Goal: Find specific page/section: Find specific page/section

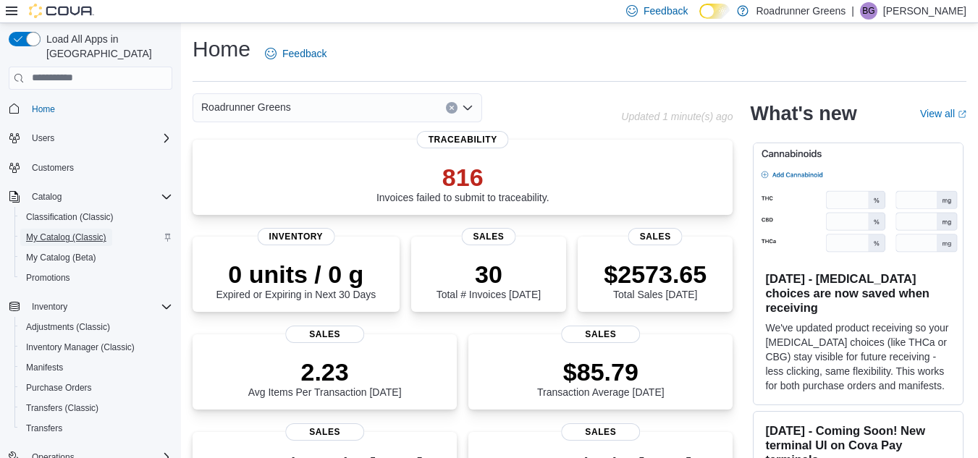
click at [60, 232] on span "My Catalog (Classic)" at bounding box center [66, 238] width 80 height 12
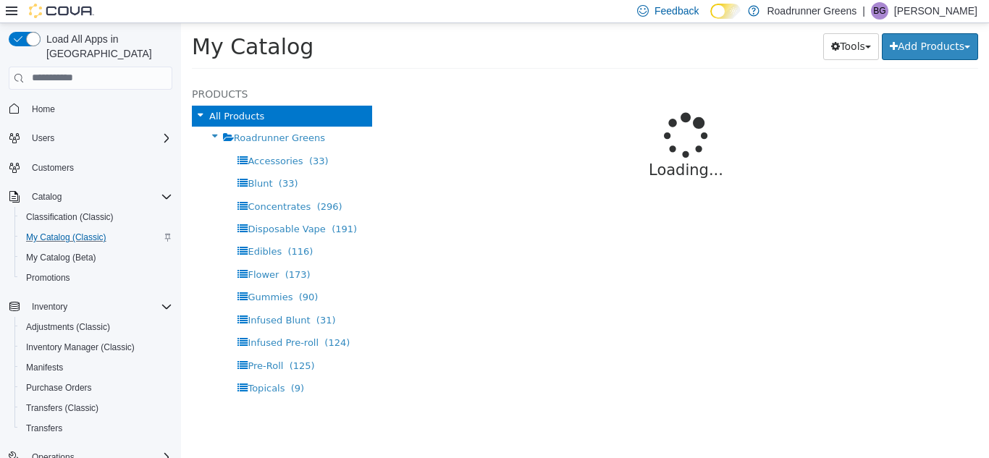
select select "**********"
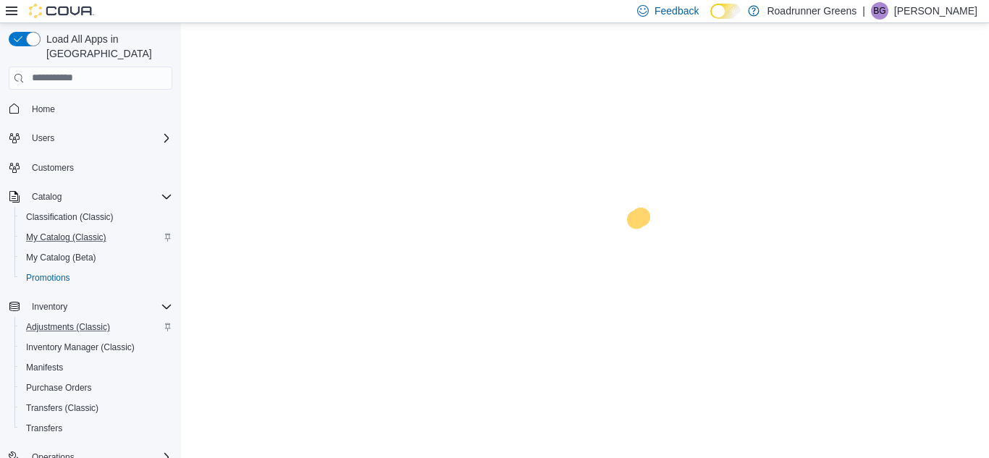
scroll to position [186, 0]
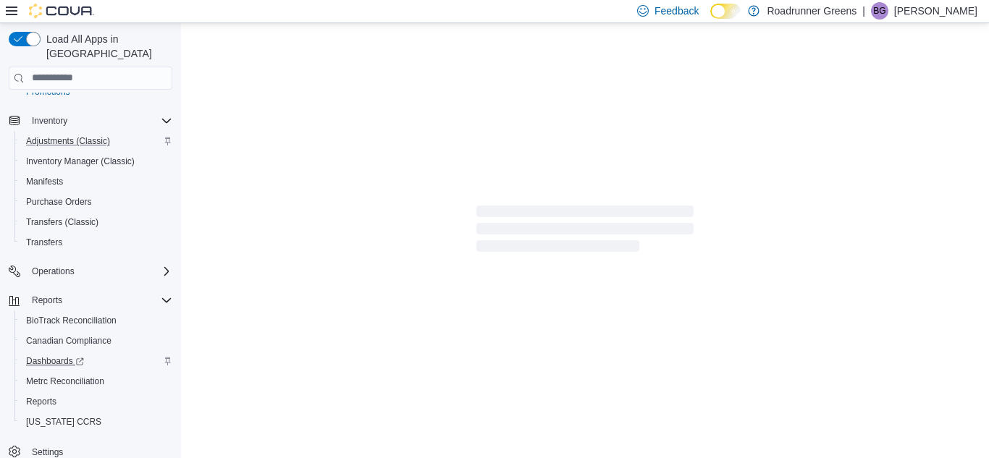
click at [38, 353] on span "Dashboards" at bounding box center [55, 361] width 58 height 17
